Goal: Find specific page/section: Find specific page/section

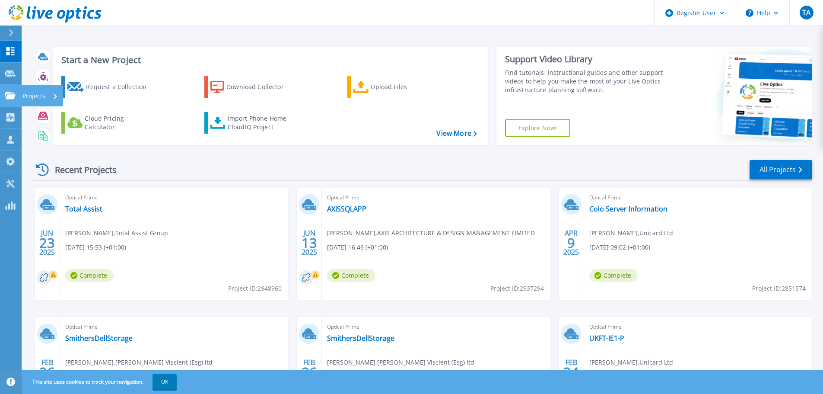
click at [12, 97] on icon at bounding box center [10, 95] width 10 height 7
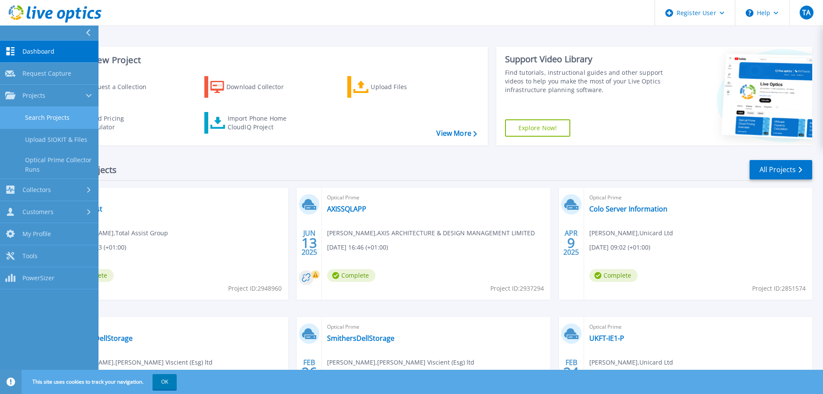
click at [49, 124] on link "Search Projects" at bounding box center [49, 118] width 99 height 22
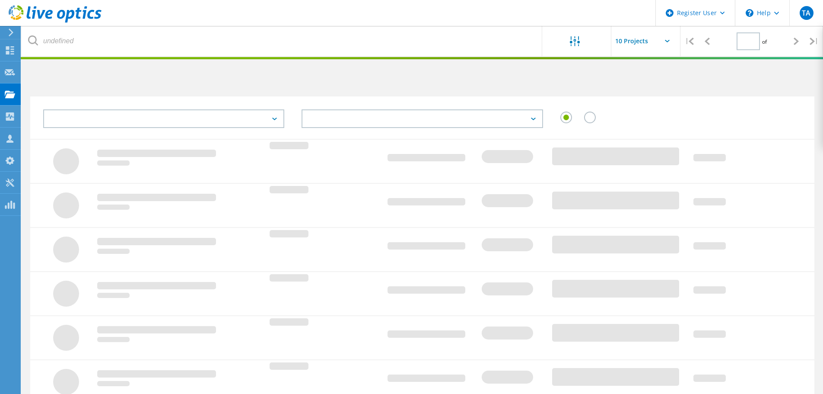
type input "1"
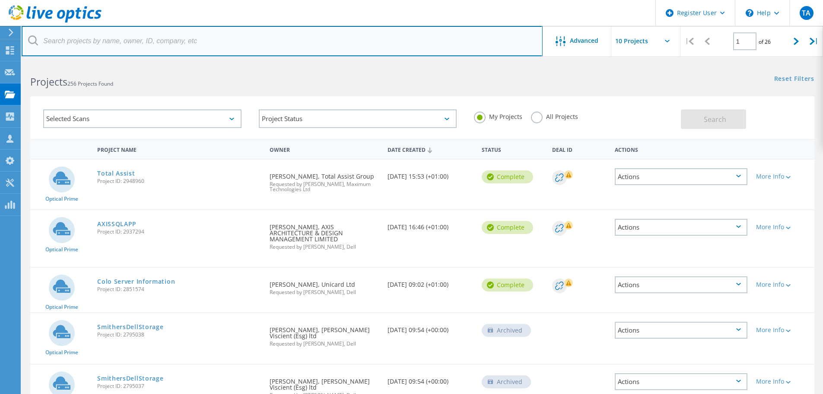
click at [289, 36] on input "text" at bounding box center [282, 41] width 521 height 30
paste input "3033191"
type input "3033191"
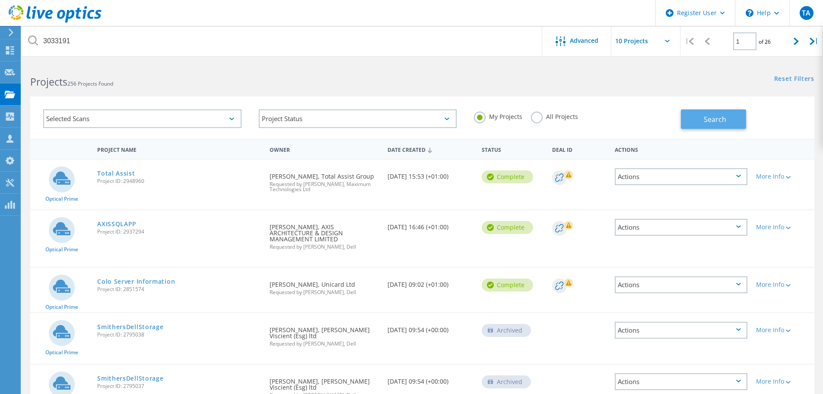
click at [717, 124] on button "Search" at bounding box center [713, 118] width 65 height 19
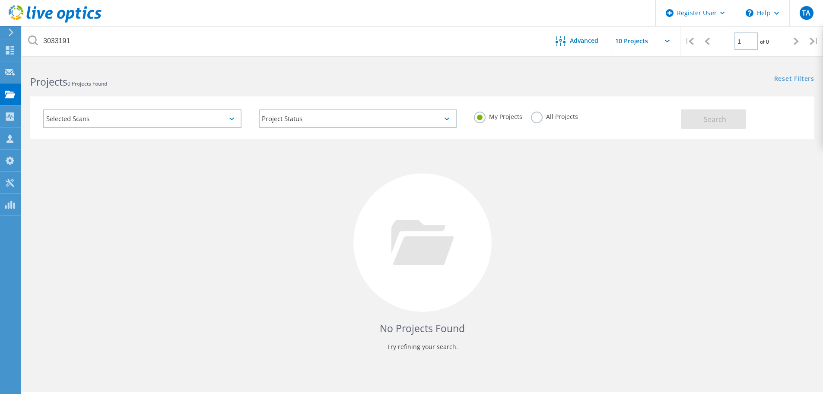
click at [536, 113] on label "All Projects" at bounding box center [554, 116] width 47 height 8
click at [0, 0] on input "All Projects" at bounding box center [0, 0] width 0 height 0
click at [720, 124] on span "Search" at bounding box center [715, 120] width 22 height 10
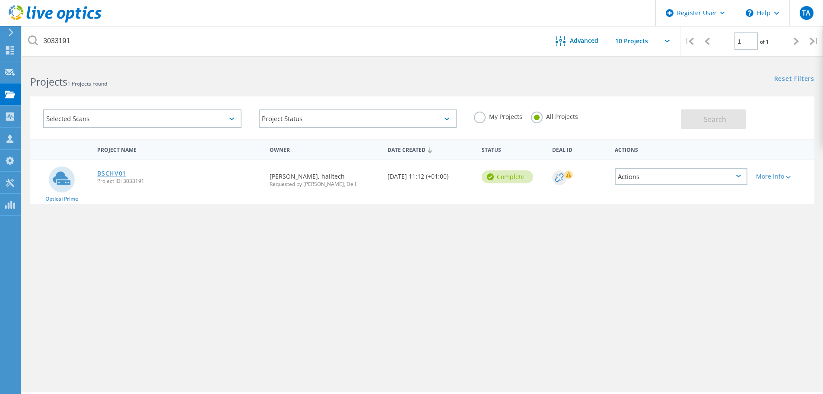
click at [106, 171] on link "BSCHV01" at bounding box center [111, 173] width 29 height 6
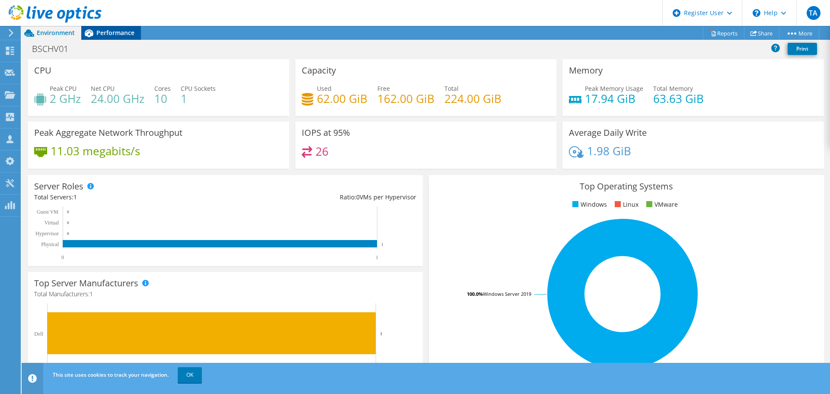
click at [109, 34] on span "Performance" at bounding box center [115, 33] width 38 height 8
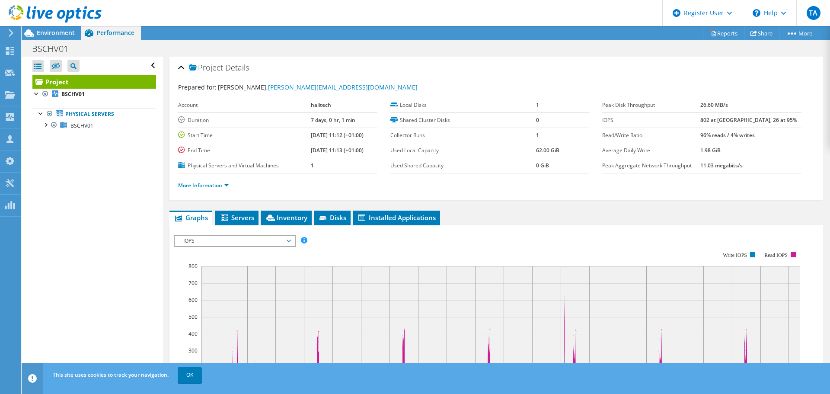
click at [49, 29] on div at bounding box center [51, 14] width 102 height 29
click at [51, 33] on span "Environment" at bounding box center [56, 33] width 38 height 8
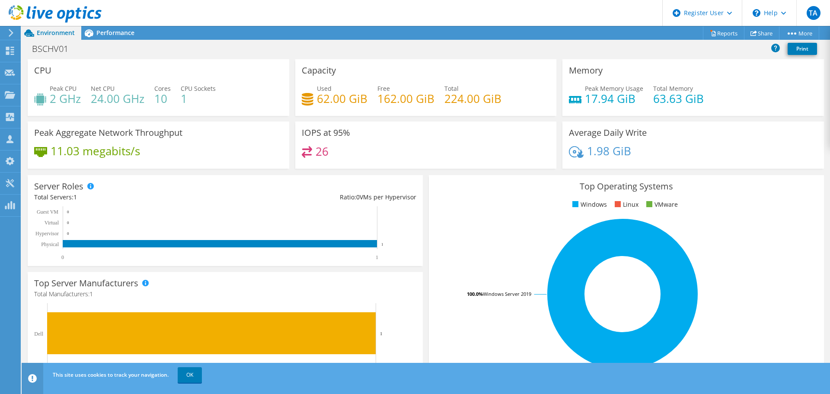
scroll to position [213, 0]
click at [129, 37] on div "Performance" at bounding box center [111, 33] width 60 height 14
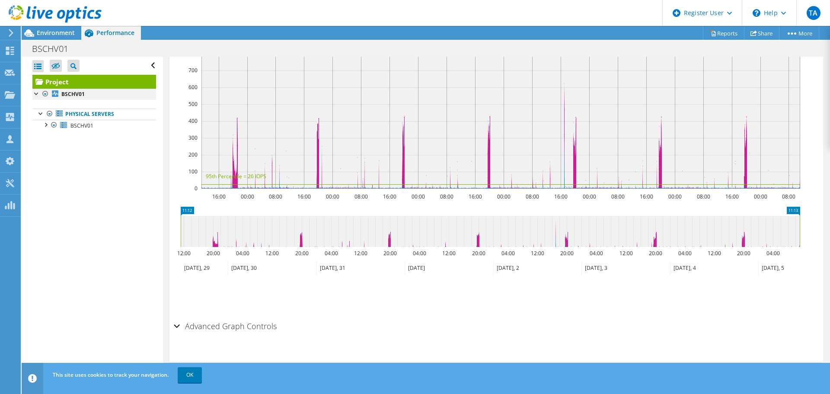
click at [46, 93] on div at bounding box center [45, 94] width 9 height 10
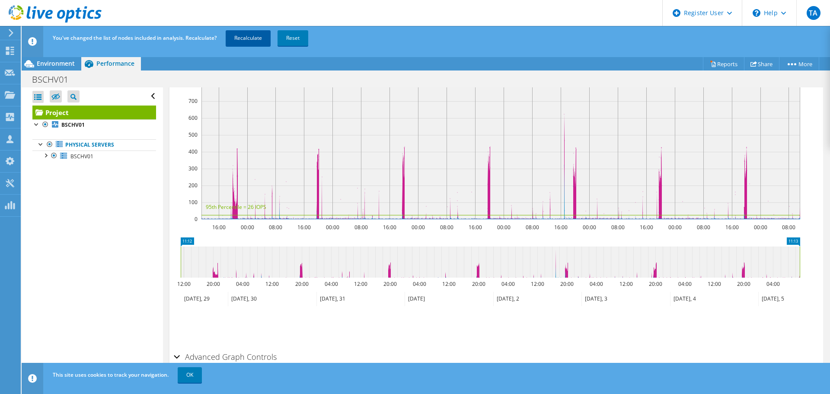
click at [255, 39] on link "Recalculate" at bounding box center [248, 38] width 45 height 16
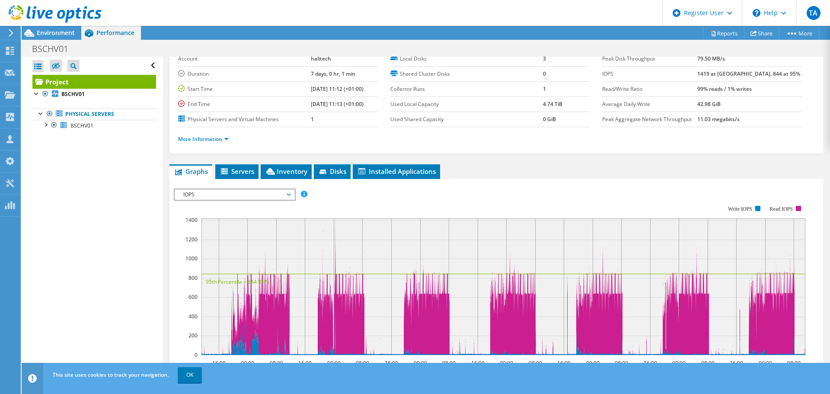
scroll to position [43, 0]
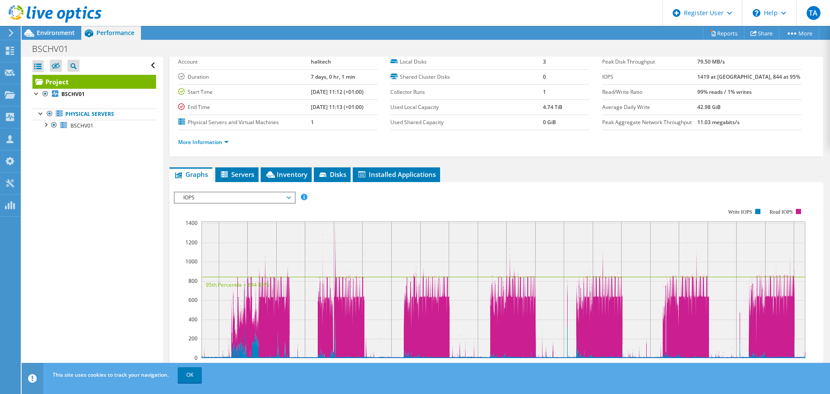
click at [292, 200] on span "IOPS" at bounding box center [235, 197] width 120 height 10
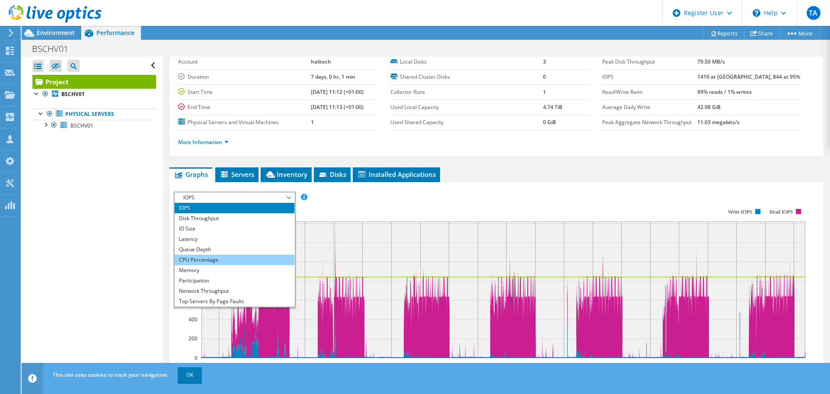
click at [218, 257] on li "CPU Percentage" at bounding box center [235, 260] width 120 height 10
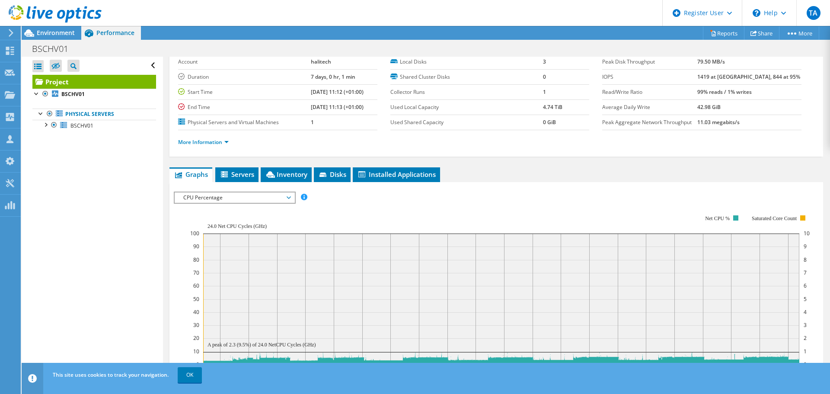
click at [288, 197] on span "CPU Percentage" at bounding box center [234, 197] width 111 height 10
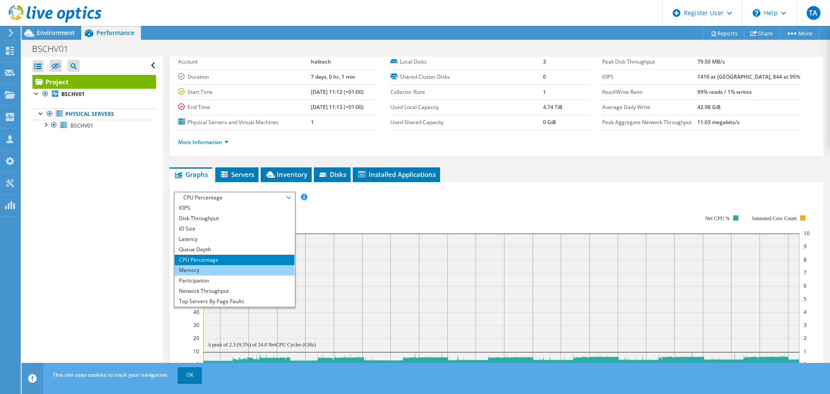
click at [254, 274] on li "Memory" at bounding box center [235, 270] width 120 height 10
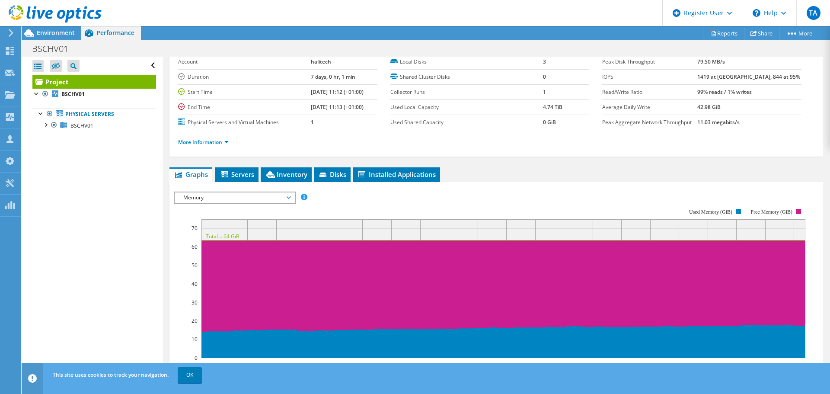
scroll to position [173, 0]
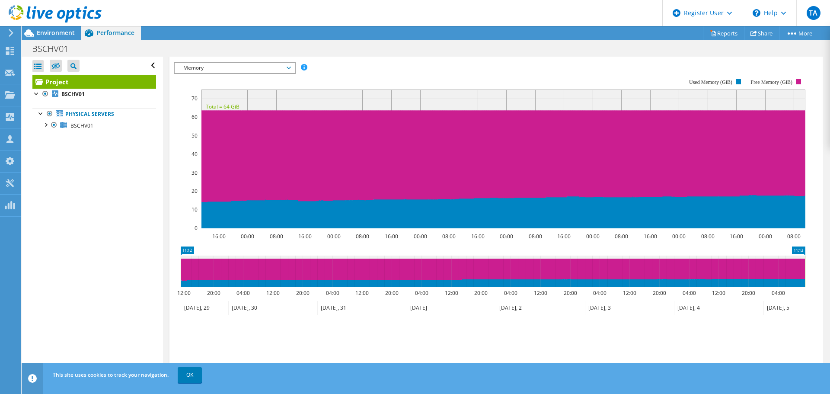
click at [291, 67] on icon at bounding box center [289, 68] width 4 height 3
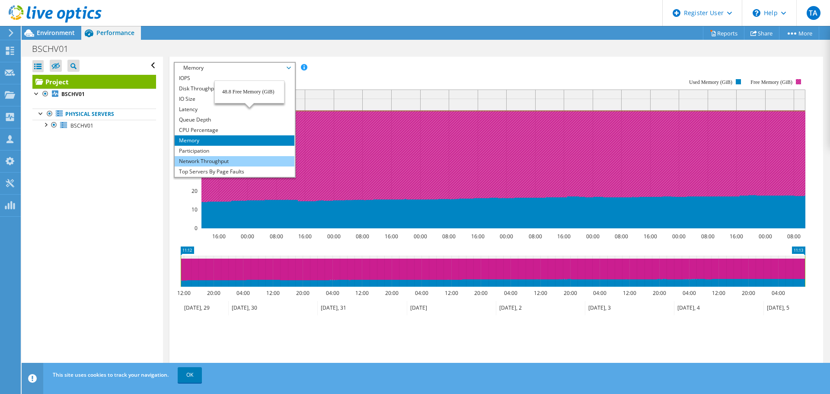
click at [220, 159] on li "Network Throughput" at bounding box center [235, 161] width 120 height 10
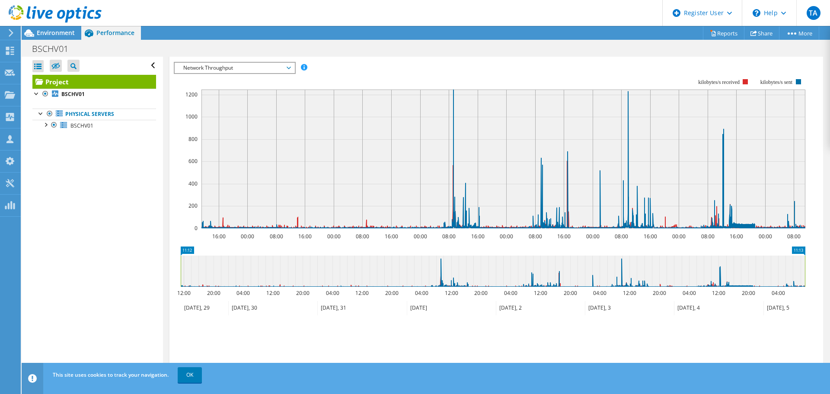
scroll to position [86, 0]
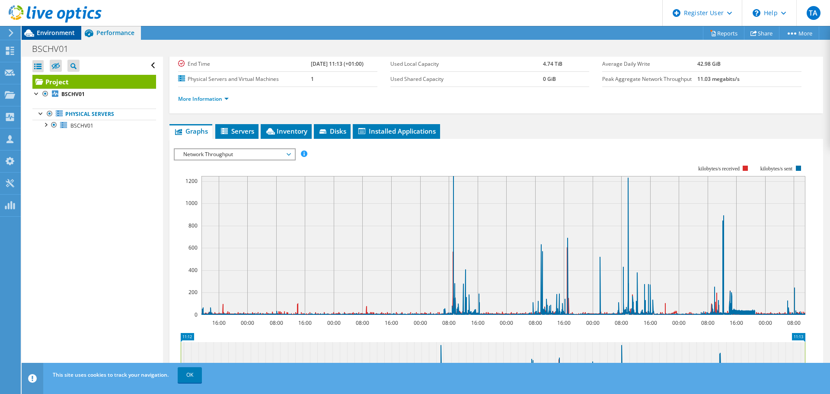
click at [55, 33] on span "Environment" at bounding box center [56, 33] width 38 height 8
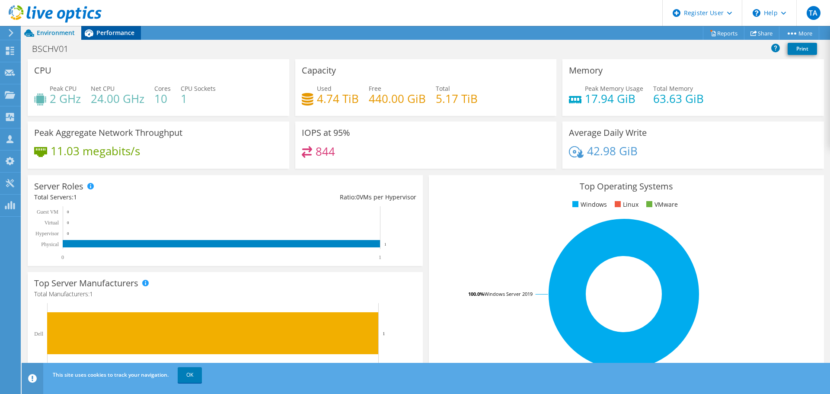
click at [135, 31] on div "Performance" at bounding box center [111, 33] width 60 height 14
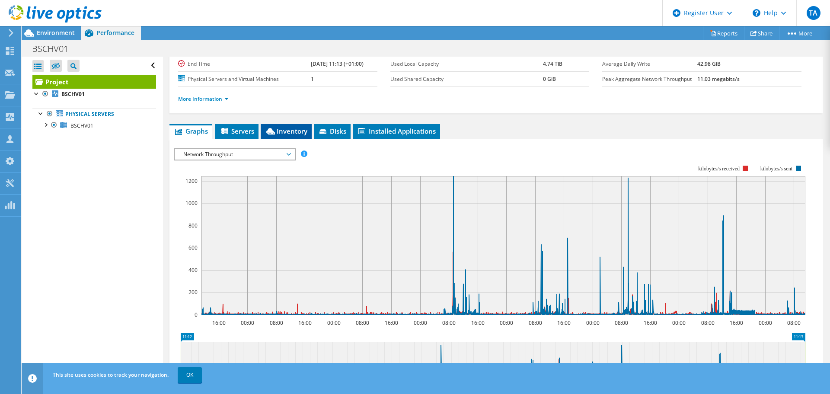
click at [295, 132] on span "Inventory" at bounding box center [286, 131] width 42 height 9
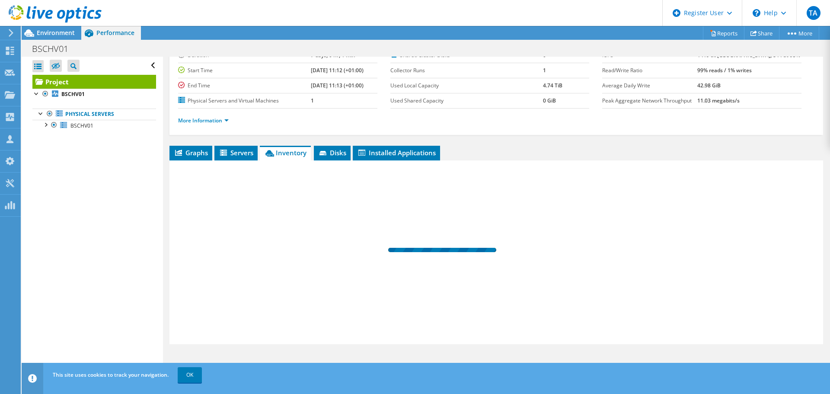
scroll to position [65, 0]
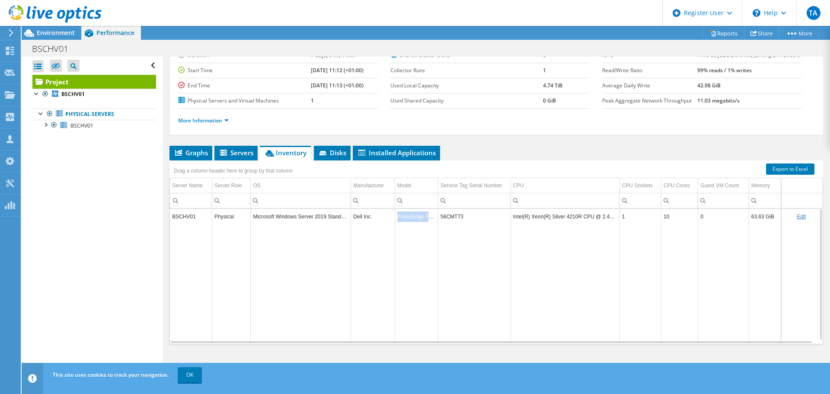
drag, startPoint x: 395, startPoint y: 217, endPoint x: 437, endPoint y: 218, distance: 41.9
click at [437, 218] on tr "BSCHV01 Physical Microsoft Windows Server 2019 Standard Dell Inc. PowerEdge T64…" at bounding box center [496, 216] width 653 height 15
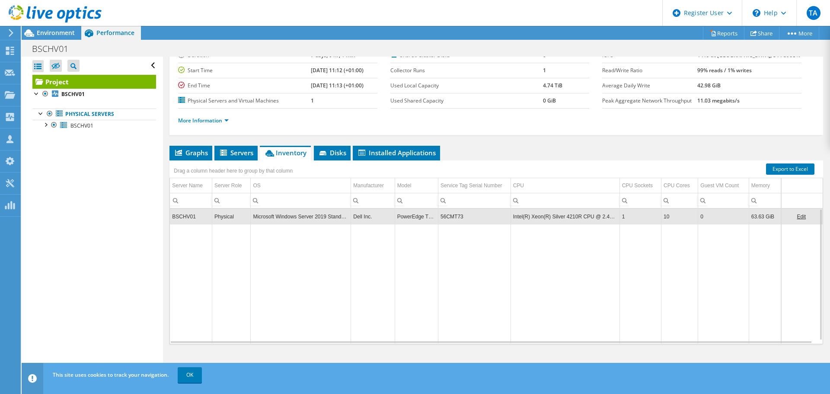
click at [433, 226] on td "Data grid" at bounding box center [416, 283] width 43 height 119
drag, startPoint x: 435, startPoint y: 216, endPoint x: 398, endPoint y: 218, distance: 37.7
click at [398, 218] on td "PowerEdge T640" at bounding box center [416, 216] width 43 height 15
drag, startPoint x: 395, startPoint y: 219, endPoint x: 434, endPoint y: 218, distance: 38.9
click at [434, 218] on td "PowerEdge T640" at bounding box center [416, 216] width 43 height 15
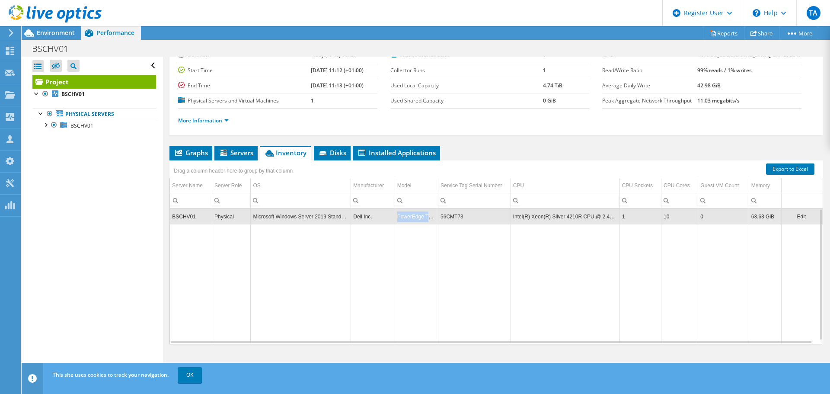
click at [421, 220] on td "PowerEdge T640" at bounding box center [416, 216] width 43 height 15
drag, startPoint x: 395, startPoint y: 217, endPoint x: 433, endPoint y: 217, distance: 38.0
click at [433, 217] on td "PowerEdge T640" at bounding box center [416, 216] width 43 height 15
click at [400, 216] on td "PowerEdge T640" at bounding box center [416, 216] width 43 height 15
drag, startPoint x: 396, startPoint y: 217, endPoint x: 433, endPoint y: 220, distance: 37.3
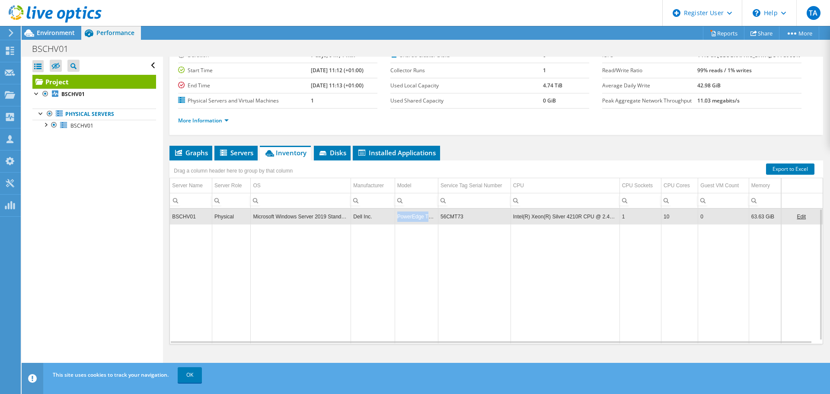
click at [433, 220] on td "PowerEdge T640" at bounding box center [416, 216] width 43 height 15
drag, startPoint x: 422, startPoint y: 217, endPoint x: 436, endPoint y: 218, distance: 13.8
click at [436, 218] on td "PowerEdge T640" at bounding box center [416, 216] width 43 height 15
click at [428, 218] on td "PowerEdge T640" at bounding box center [416, 216] width 43 height 15
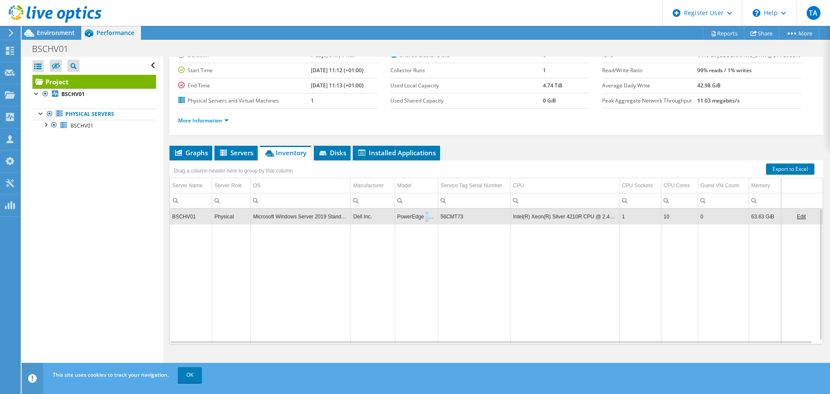
drag, startPoint x: 423, startPoint y: 217, endPoint x: 439, endPoint y: 219, distance: 15.6
click at [439, 219] on tr "BSCHV01 Physical Microsoft Windows Server 2019 Standard Dell Inc. PowerEdge T64…" at bounding box center [496, 216] width 653 height 15
click at [427, 217] on td "PowerEdge T640" at bounding box center [416, 216] width 43 height 15
drag, startPoint x: 396, startPoint y: 217, endPoint x: 433, endPoint y: 220, distance: 37.7
click at [433, 220] on td "PowerEdge T640" at bounding box center [416, 216] width 43 height 15
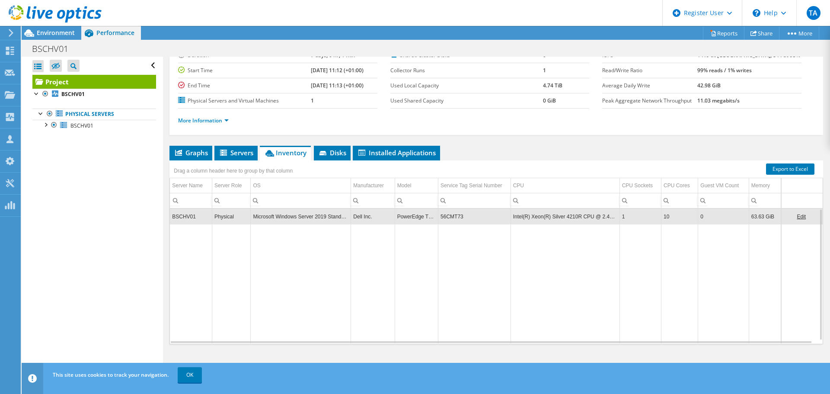
click at [447, 215] on td "56CMT73" at bounding box center [474, 216] width 73 height 15
click at [54, 32] on span "Environment" at bounding box center [56, 33] width 38 height 8
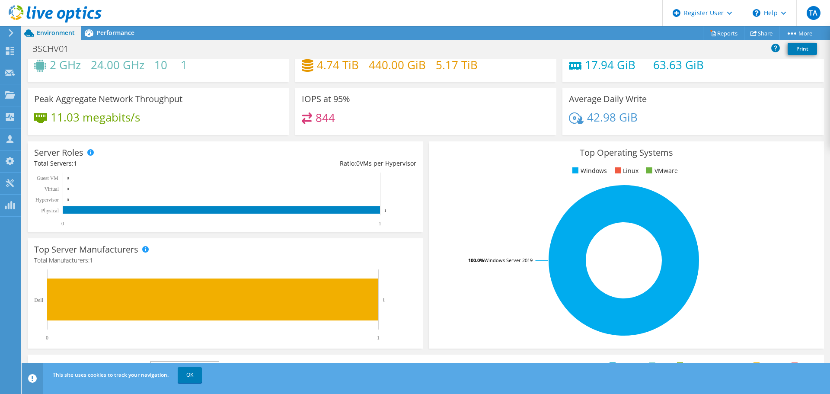
scroll to position [0, 0]
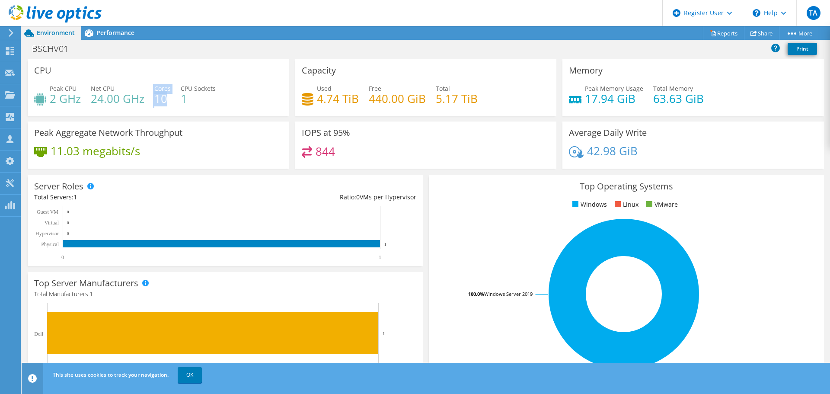
drag, startPoint x: 169, startPoint y: 99, endPoint x: 143, endPoint y: 101, distance: 26.0
click at [143, 101] on div "Peak CPU 2 GHz Net CPU 24.00 GHz Cores 10 CPU Sockets 1" at bounding box center [158, 98] width 249 height 28
drag, startPoint x: 649, startPoint y: 103, endPoint x: 711, endPoint y: 105, distance: 62.7
click at [711, 105] on div "Peak Memory Usage 17.94 GiB Total Memory 63.63 GiB" at bounding box center [693, 98] width 249 height 28
click at [121, 34] on span "Performance" at bounding box center [115, 33] width 38 height 8
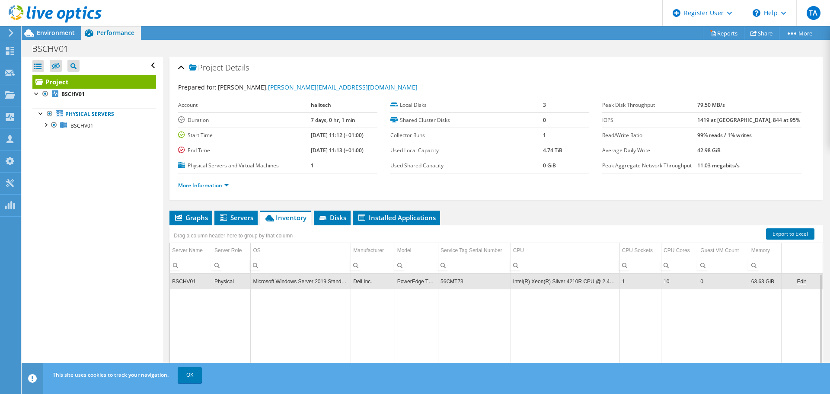
click at [44, 28] on div at bounding box center [51, 14] width 102 height 29
click at [44, 34] on span "Environment" at bounding box center [56, 33] width 38 height 8
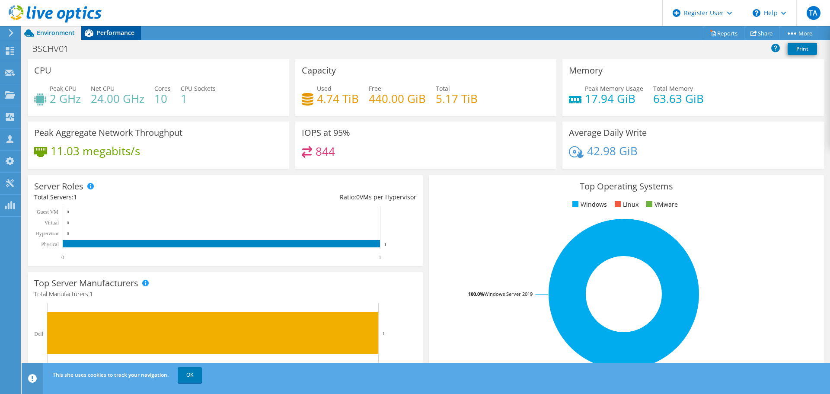
click at [128, 30] on span "Performance" at bounding box center [115, 33] width 38 height 8
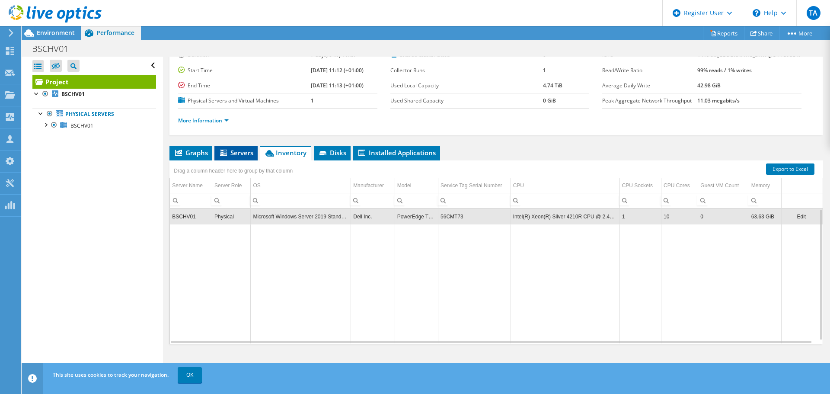
click at [244, 153] on span "Servers" at bounding box center [236, 152] width 35 height 9
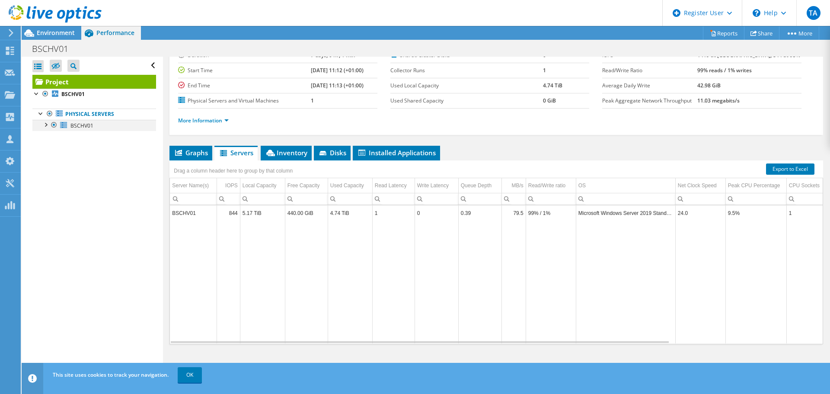
click at [46, 125] on div at bounding box center [45, 124] width 9 height 9
click at [37, 92] on div at bounding box center [36, 93] width 9 height 9
click at [47, 122] on div at bounding box center [45, 124] width 9 height 9
click at [46, 125] on div at bounding box center [45, 124] width 9 height 9
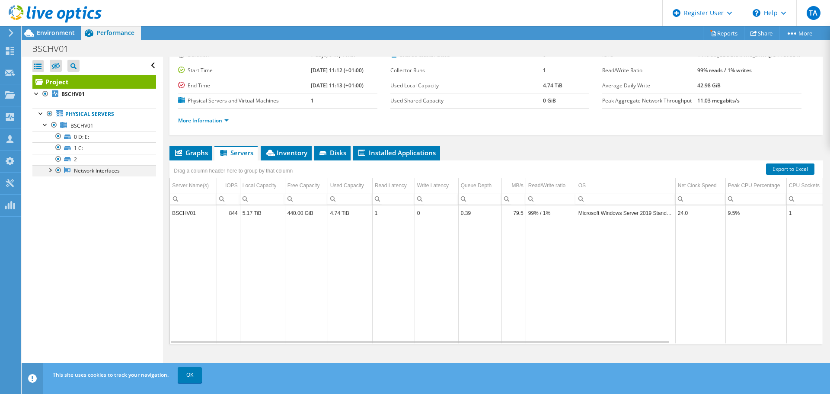
click at [51, 170] on div at bounding box center [49, 169] width 9 height 9
click at [50, 169] on div at bounding box center [49, 169] width 9 height 9
click at [477, 144] on div "Project Details Prepared for: Julian Salt, julian.salt@halitech.co.uk Account h…" at bounding box center [496, 184] width 666 height 385
click at [51, 32] on span "Environment" at bounding box center [56, 33] width 38 height 8
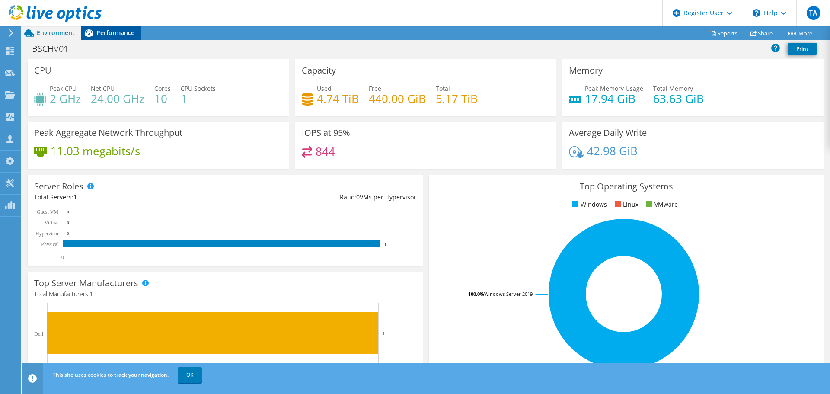
click at [118, 38] on div "Performance" at bounding box center [111, 33] width 60 height 14
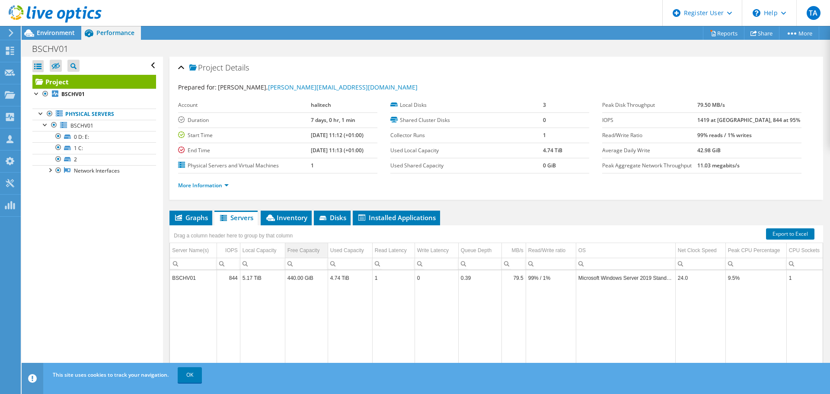
scroll to position [65, 0]
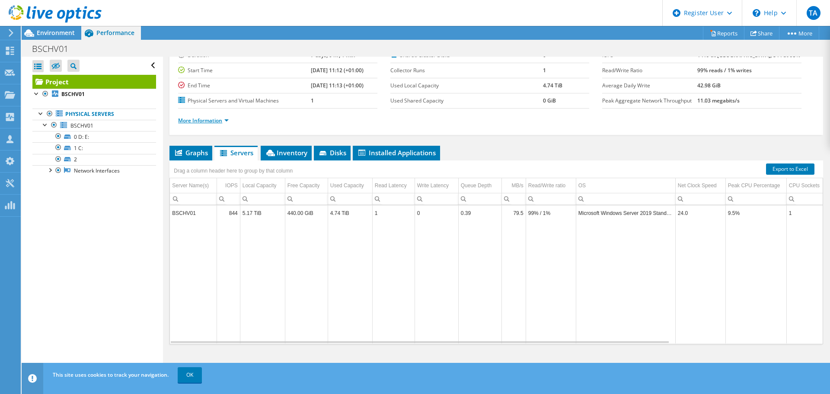
click at [226, 121] on link "More Information" at bounding box center [203, 120] width 51 height 7
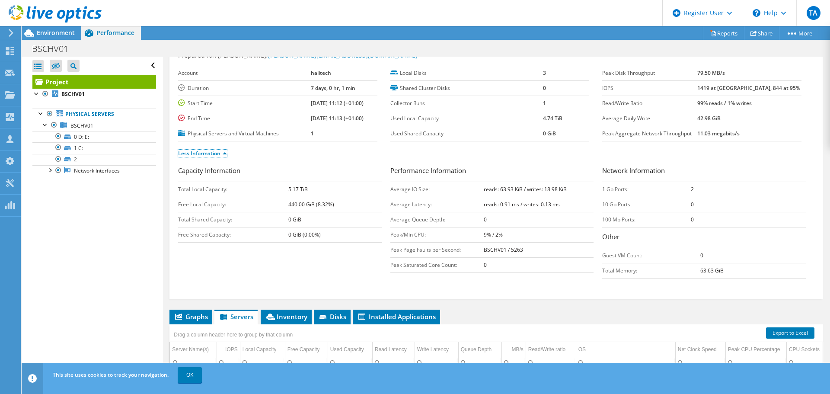
scroll to position [0, 0]
